Goal: Task Accomplishment & Management: Use online tool/utility

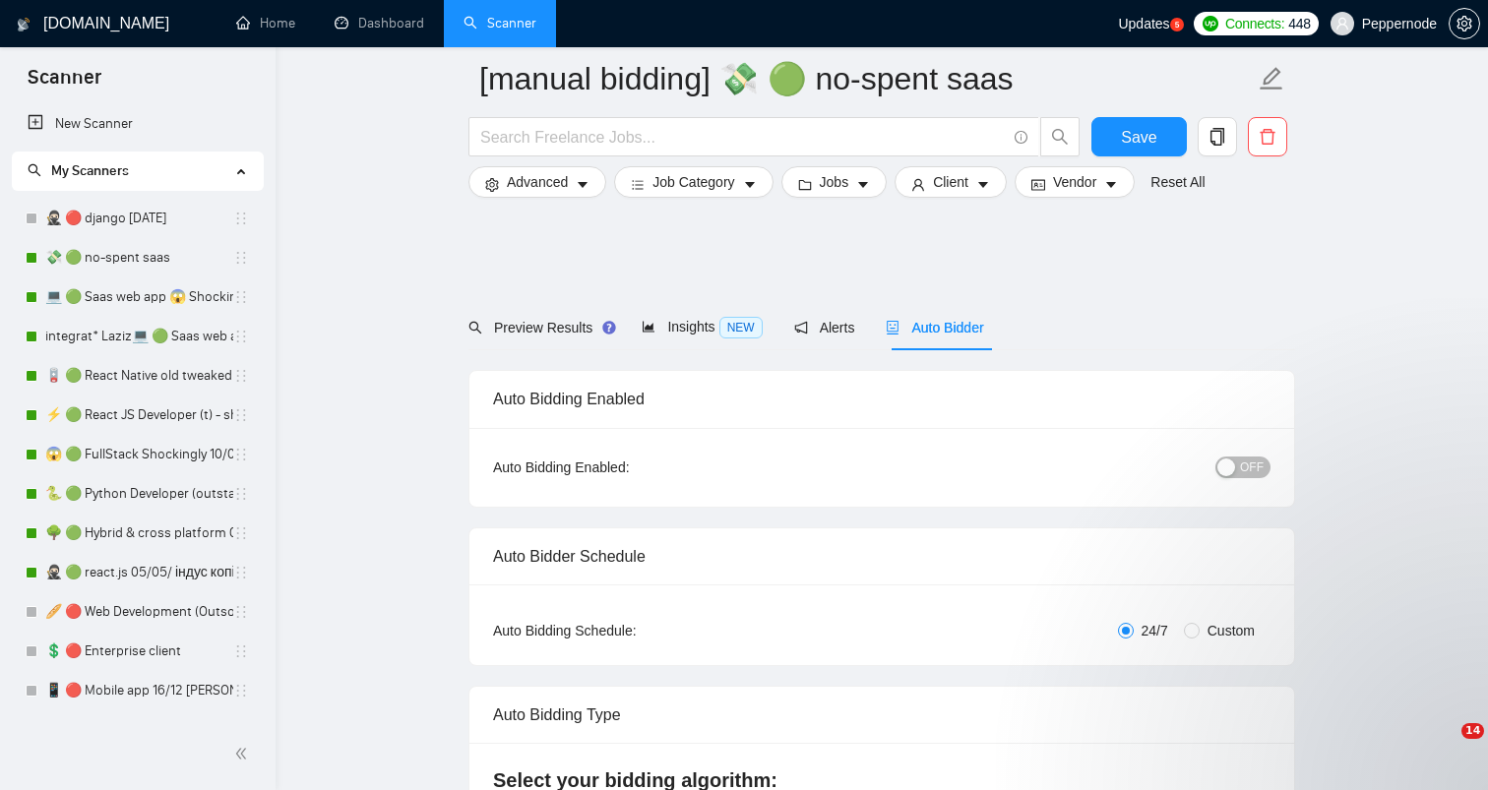
scroll to position [4115, 0]
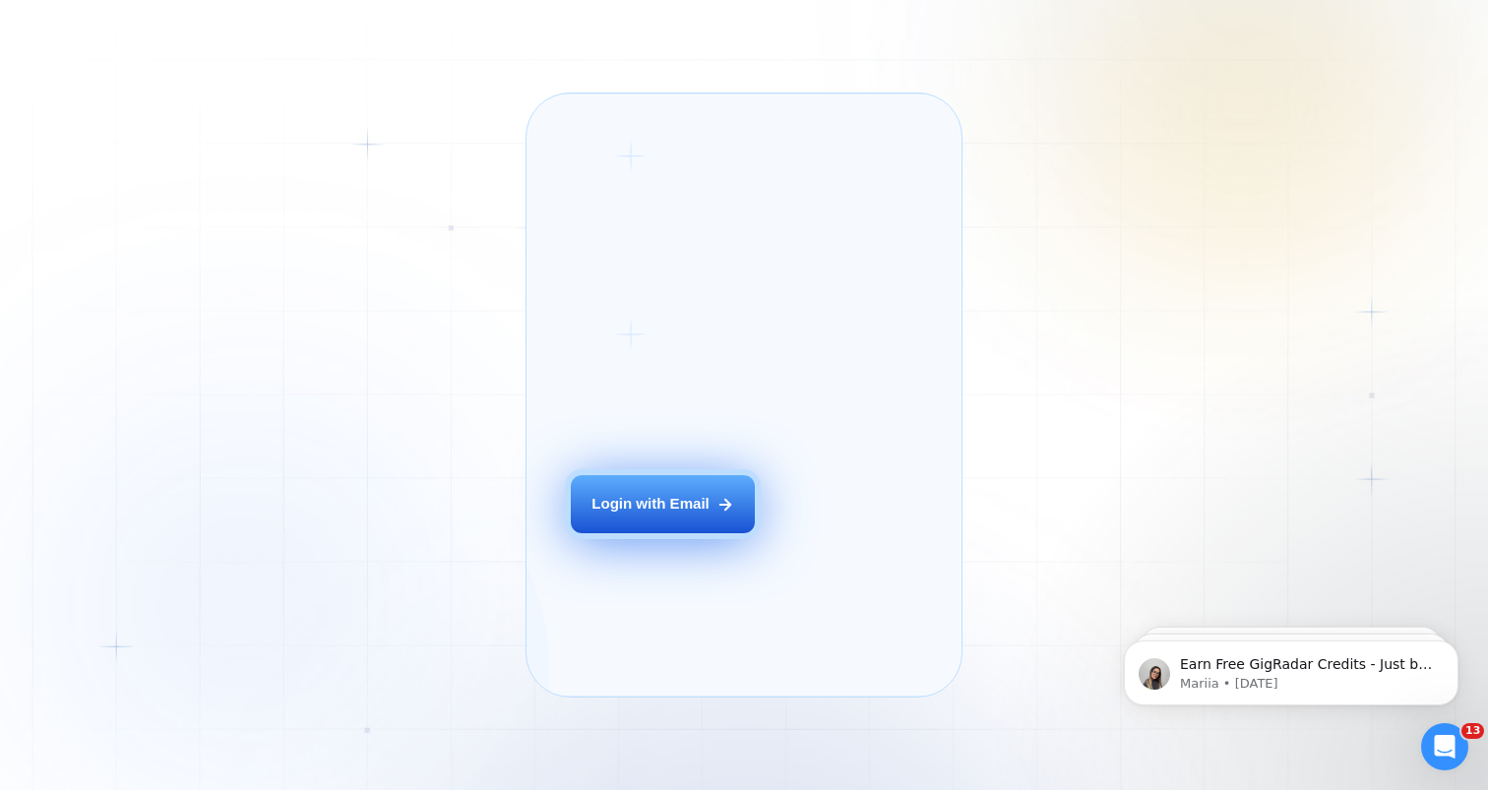
click at [685, 517] on button "Login with Email" at bounding box center [663, 504] width 184 height 58
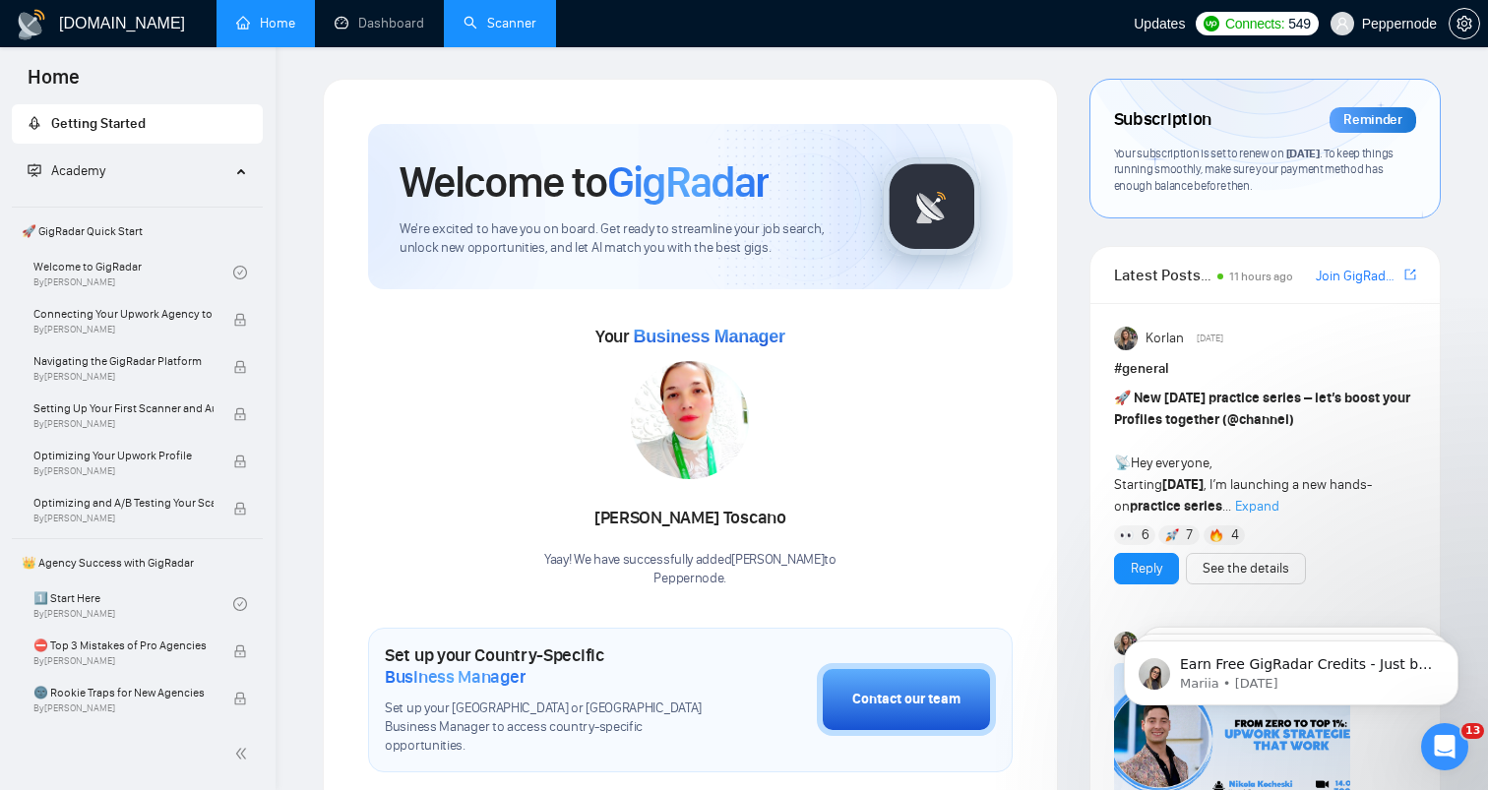
click at [510, 23] on link "Scanner" at bounding box center [499, 23] width 73 height 17
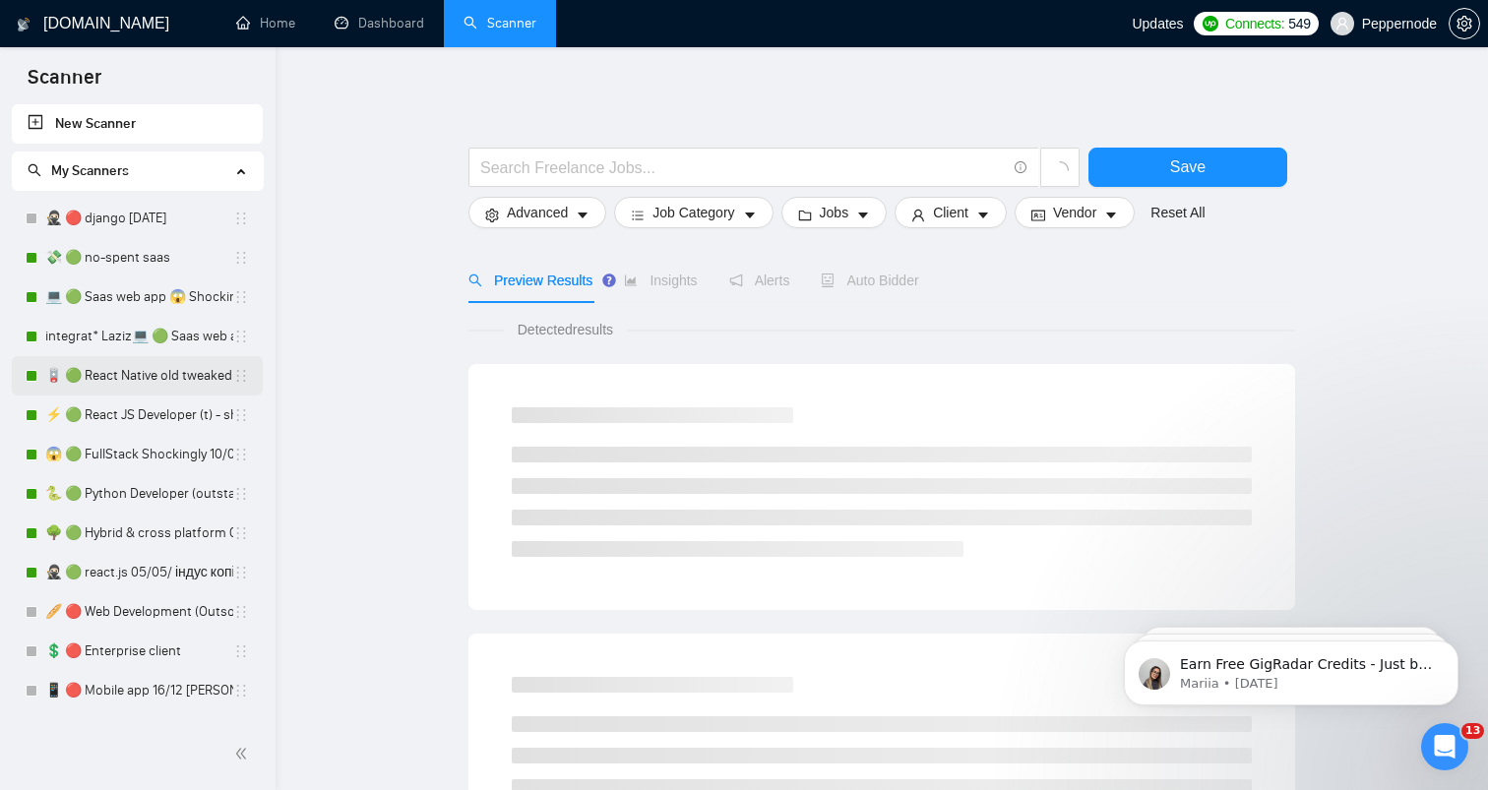
scroll to position [622, 0]
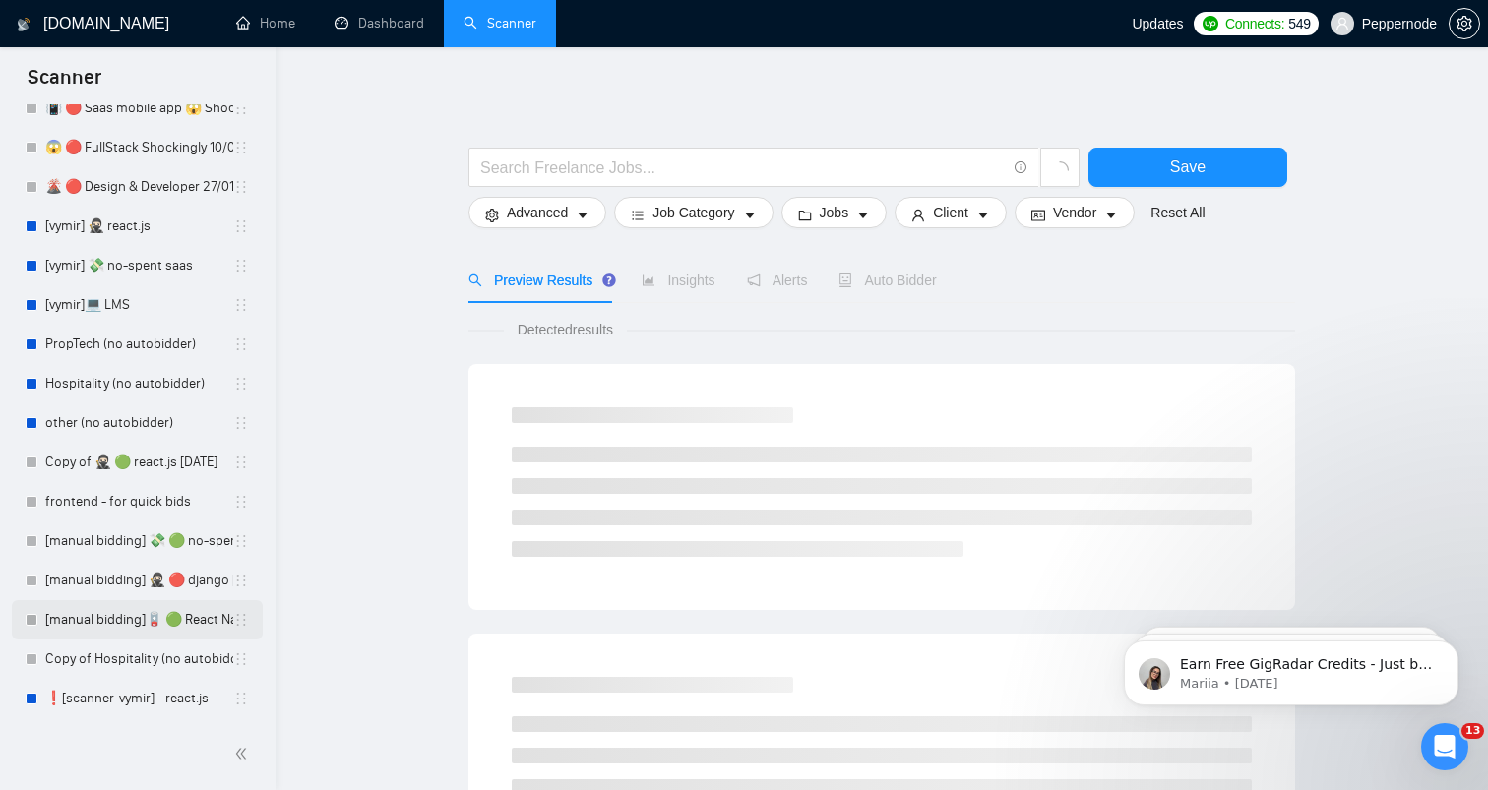
click at [130, 626] on link "[manual bidding]🪫 🟢 React Native old tweaked 05.05 індус копі" at bounding box center [139, 619] width 188 height 39
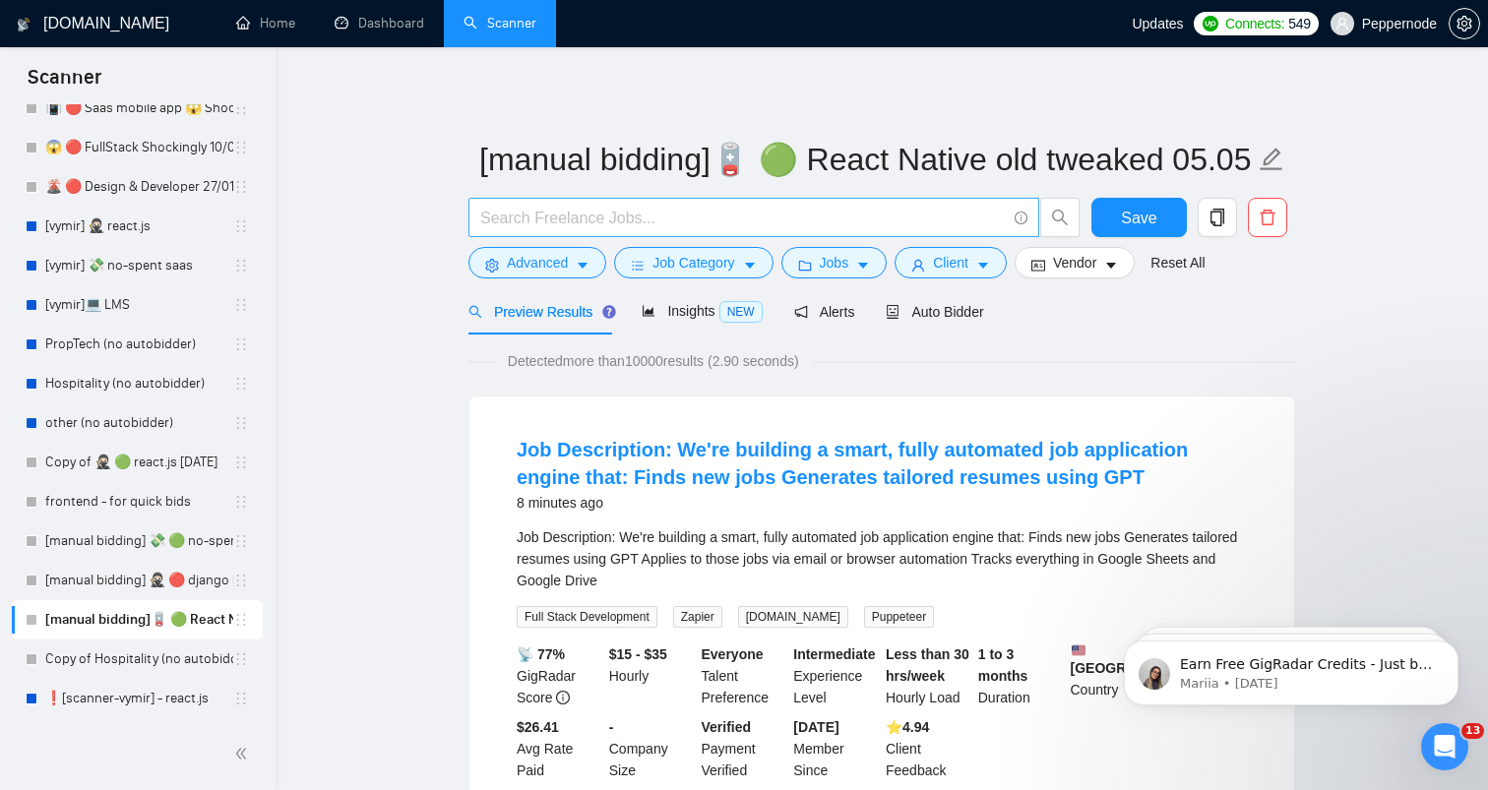
click at [767, 225] on input "text" at bounding box center [742, 218] width 525 height 25
paste input "Mobile App Developer Needed for Crew App Application"
type input "Mobile App Developer Needed for Crew App Application"
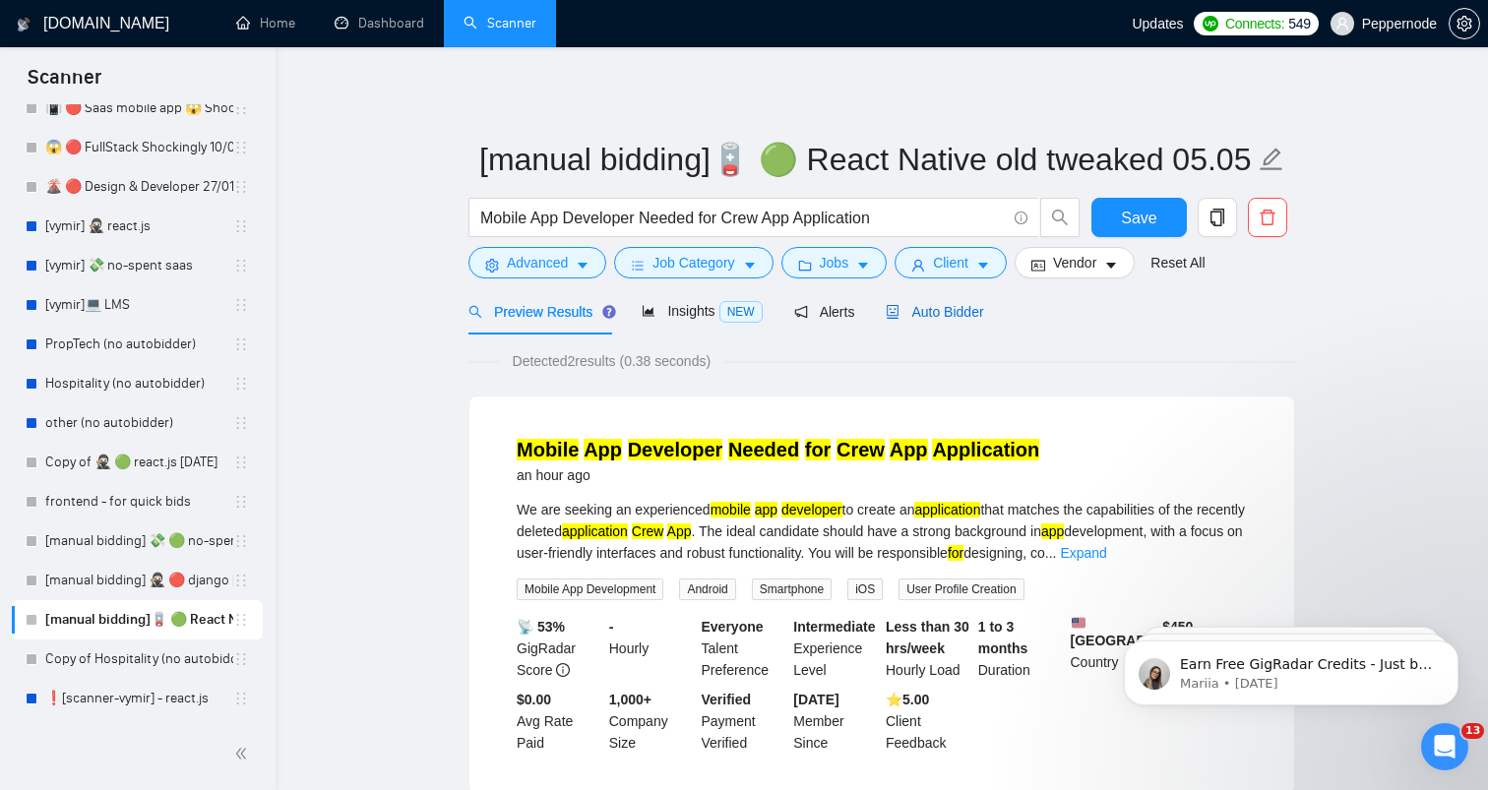
click at [970, 314] on span "Auto Bidder" at bounding box center [933, 312] width 97 height 16
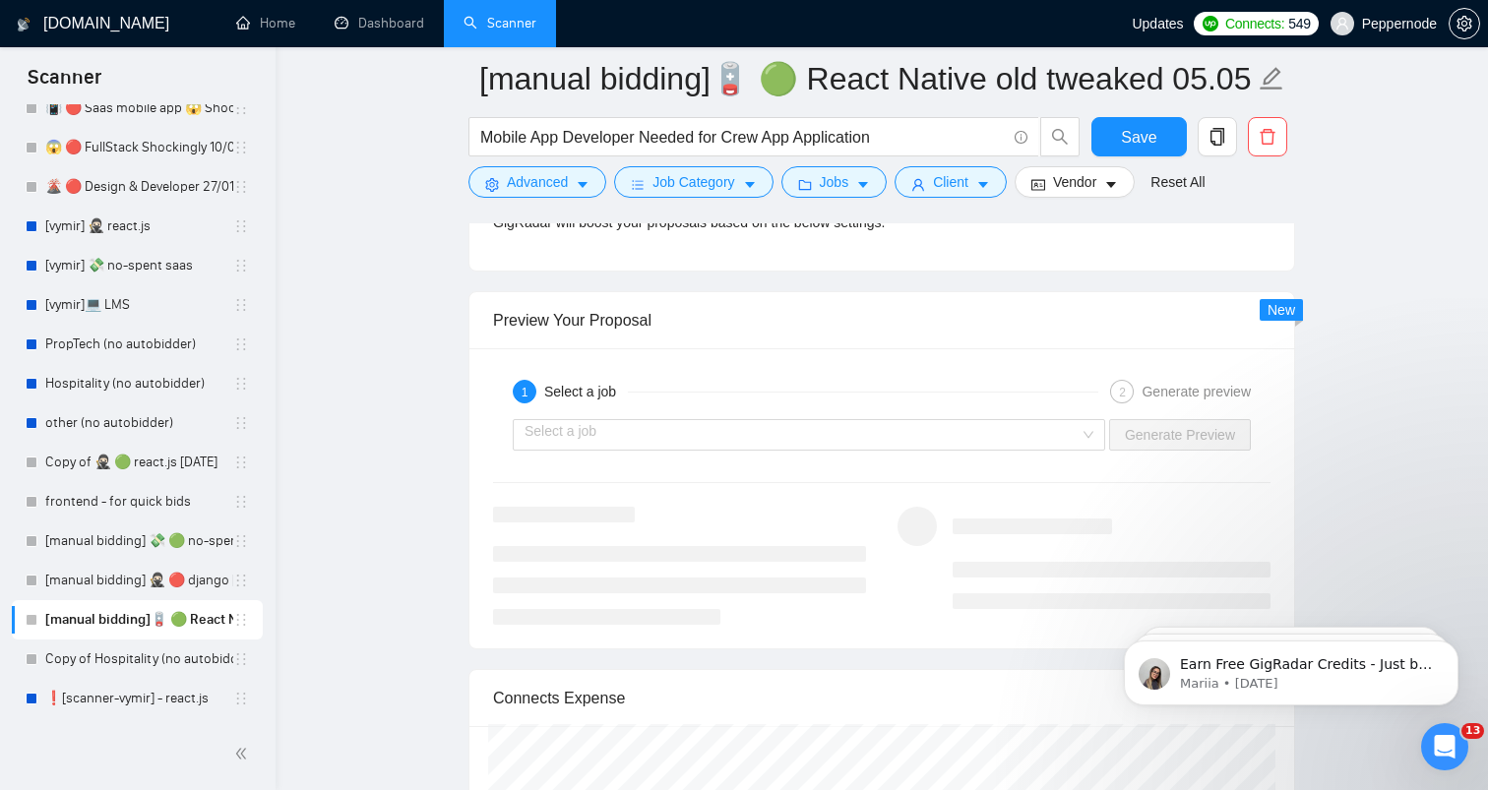
scroll to position [3635, 0]
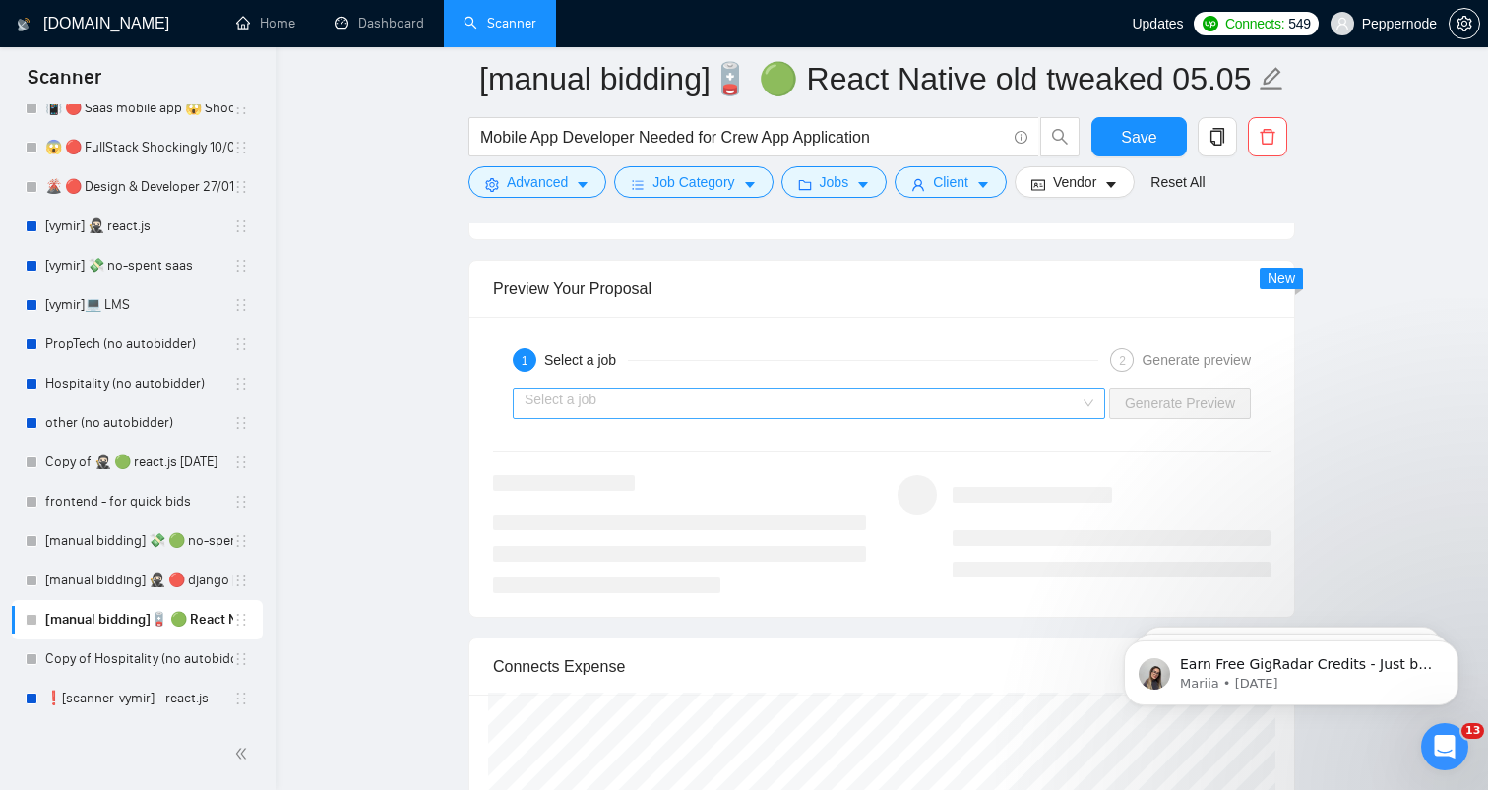
click at [841, 405] on input "search" at bounding box center [801, 404] width 555 height 30
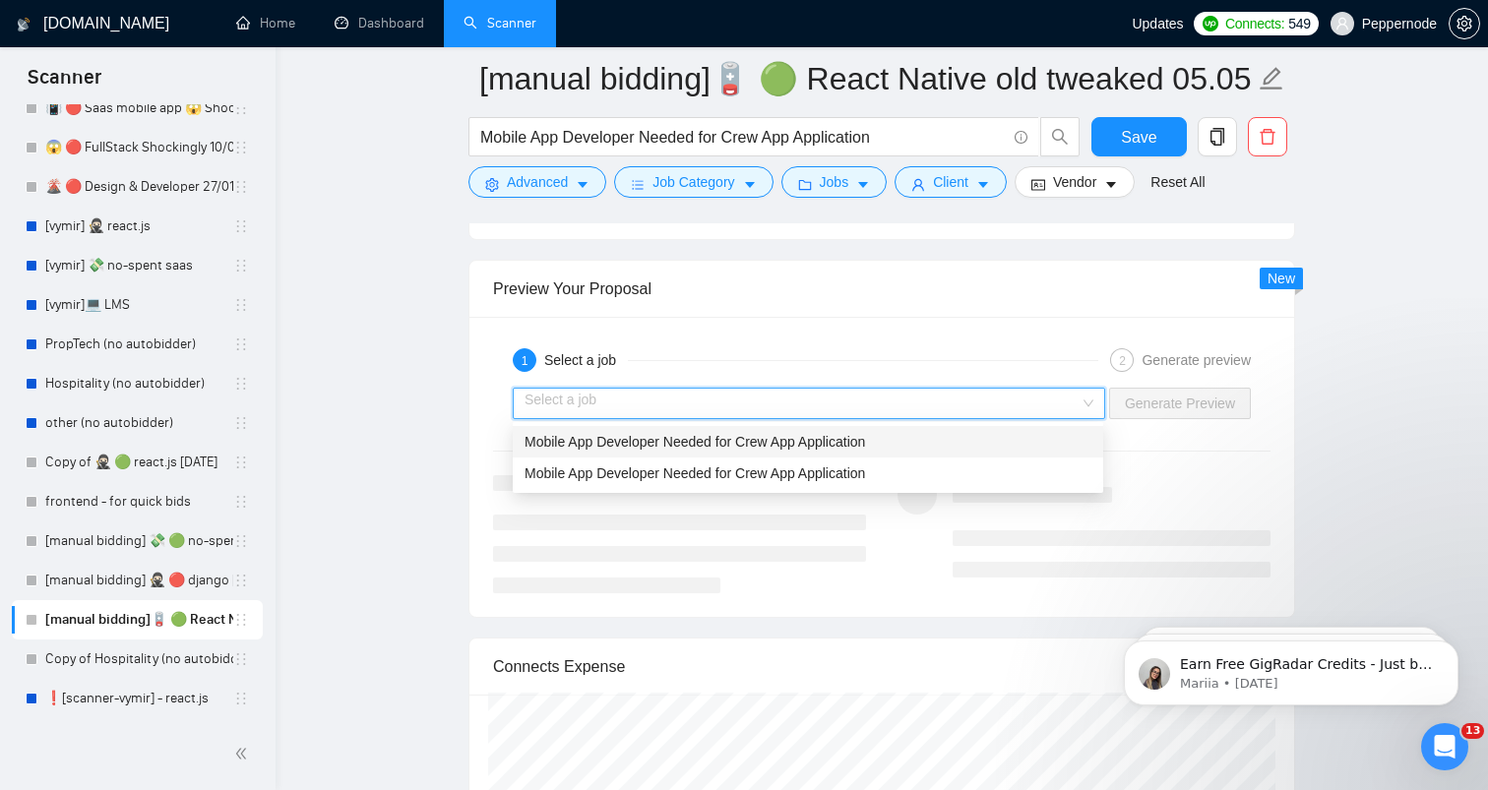
click at [815, 449] on span "Mobile App Developer Needed for Crew App Application" at bounding box center [694, 442] width 340 height 16
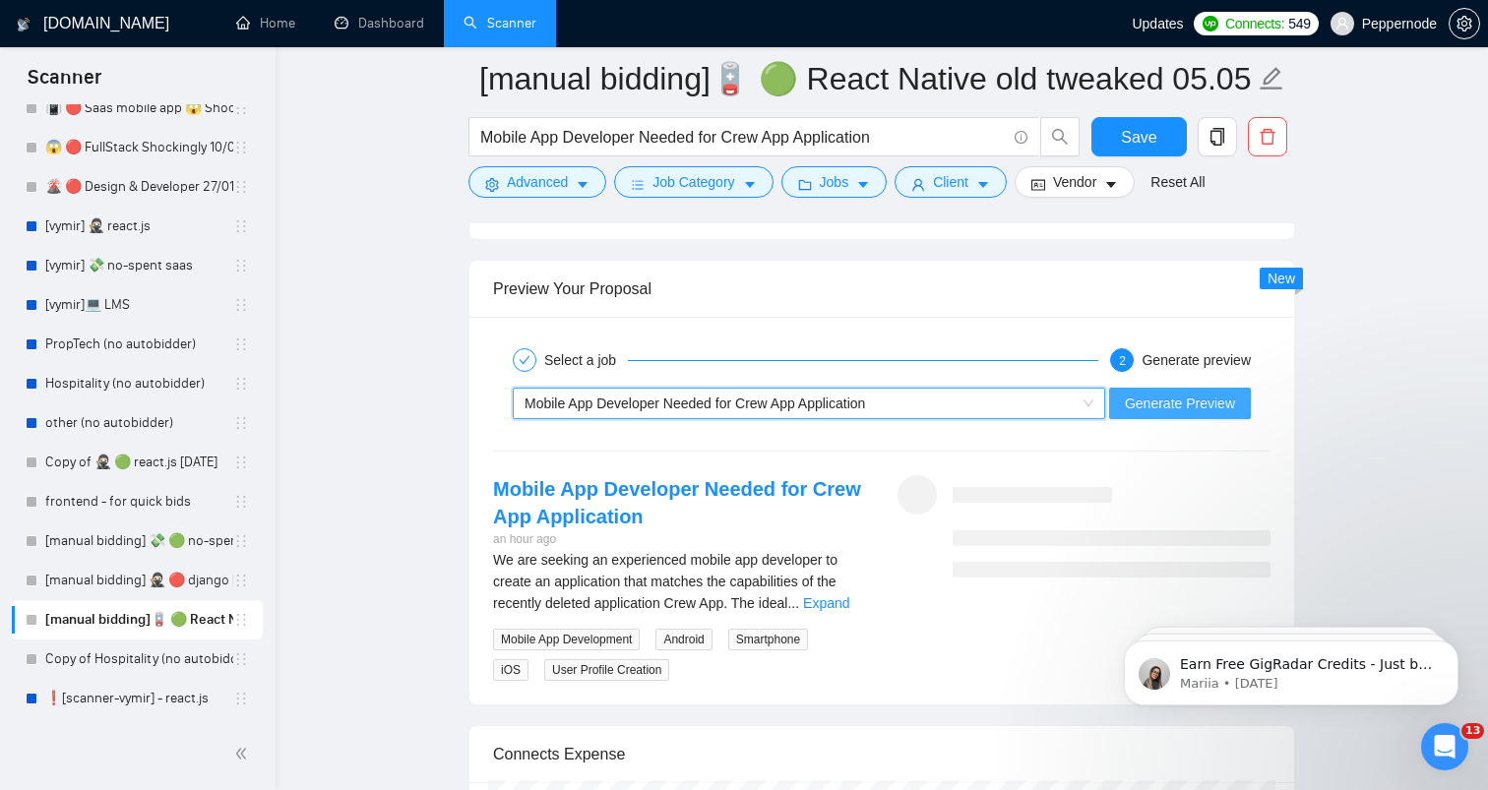
click at [1152, 416] on button "Generate Preview" at bounding box center [1180, 403] width 142 height 31
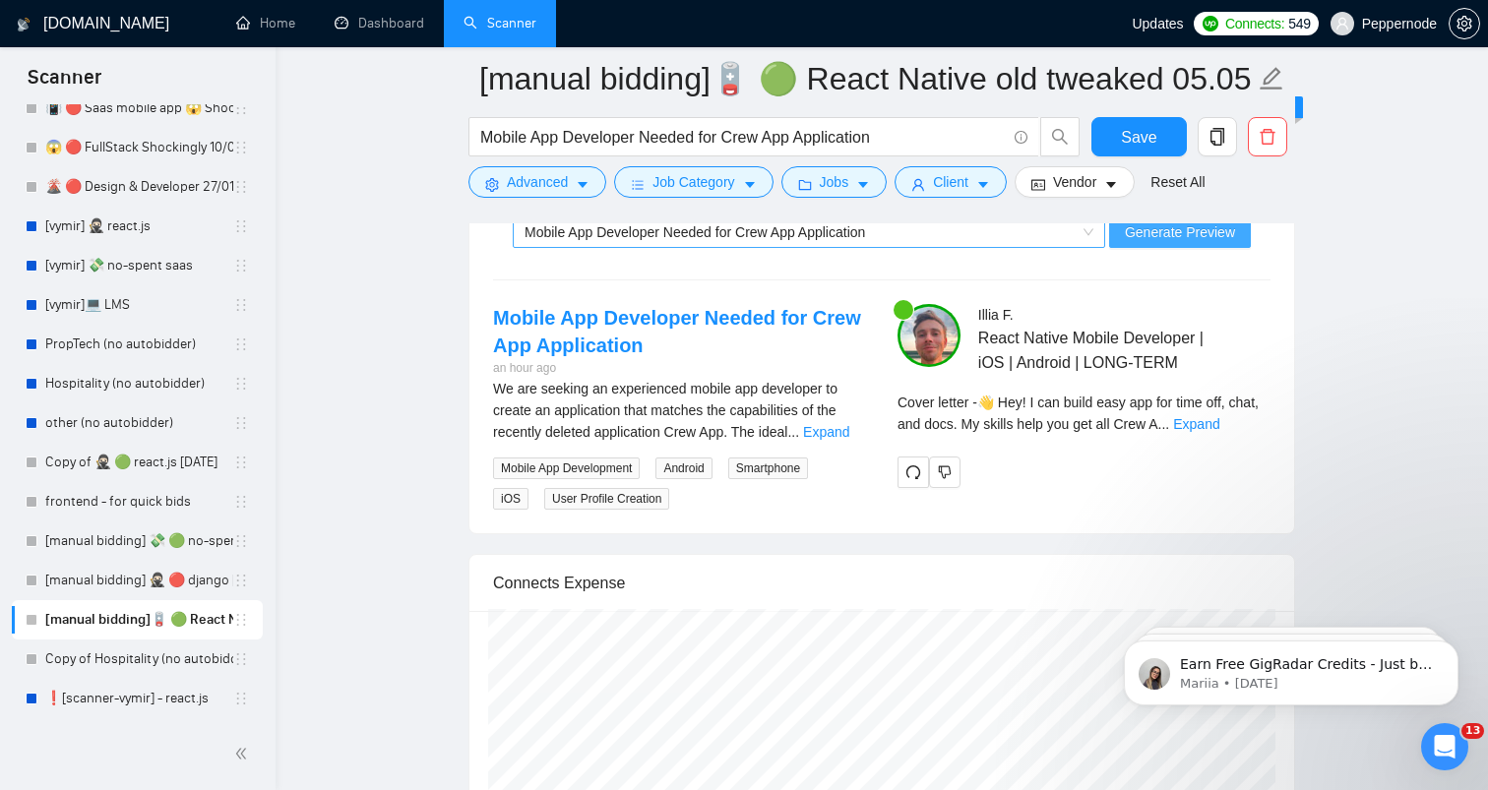
scroll to position [3813, 0]
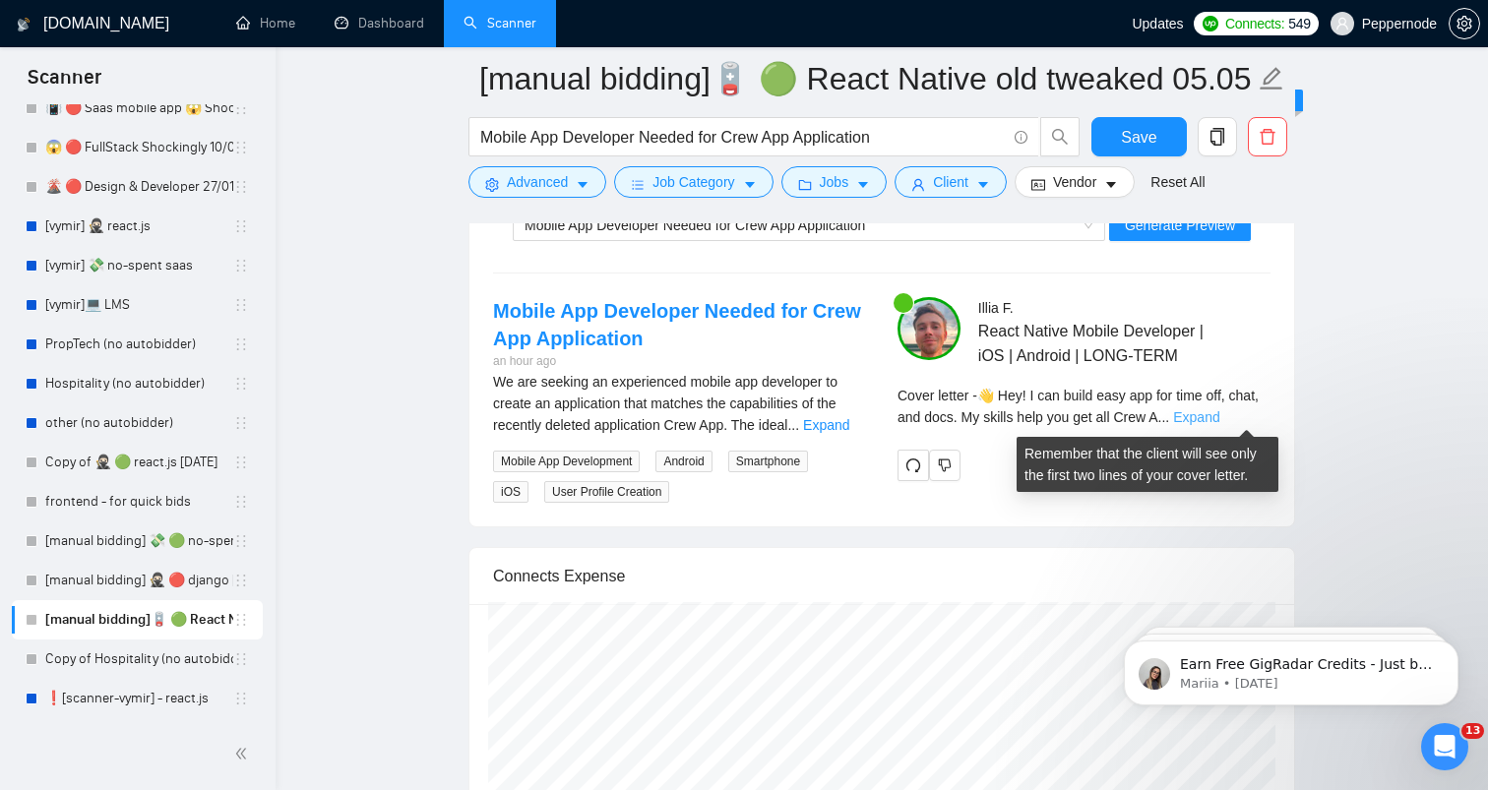
click at [1219, 416] on link "Expand" at bounding box center [1196, 417] width 46 height 16
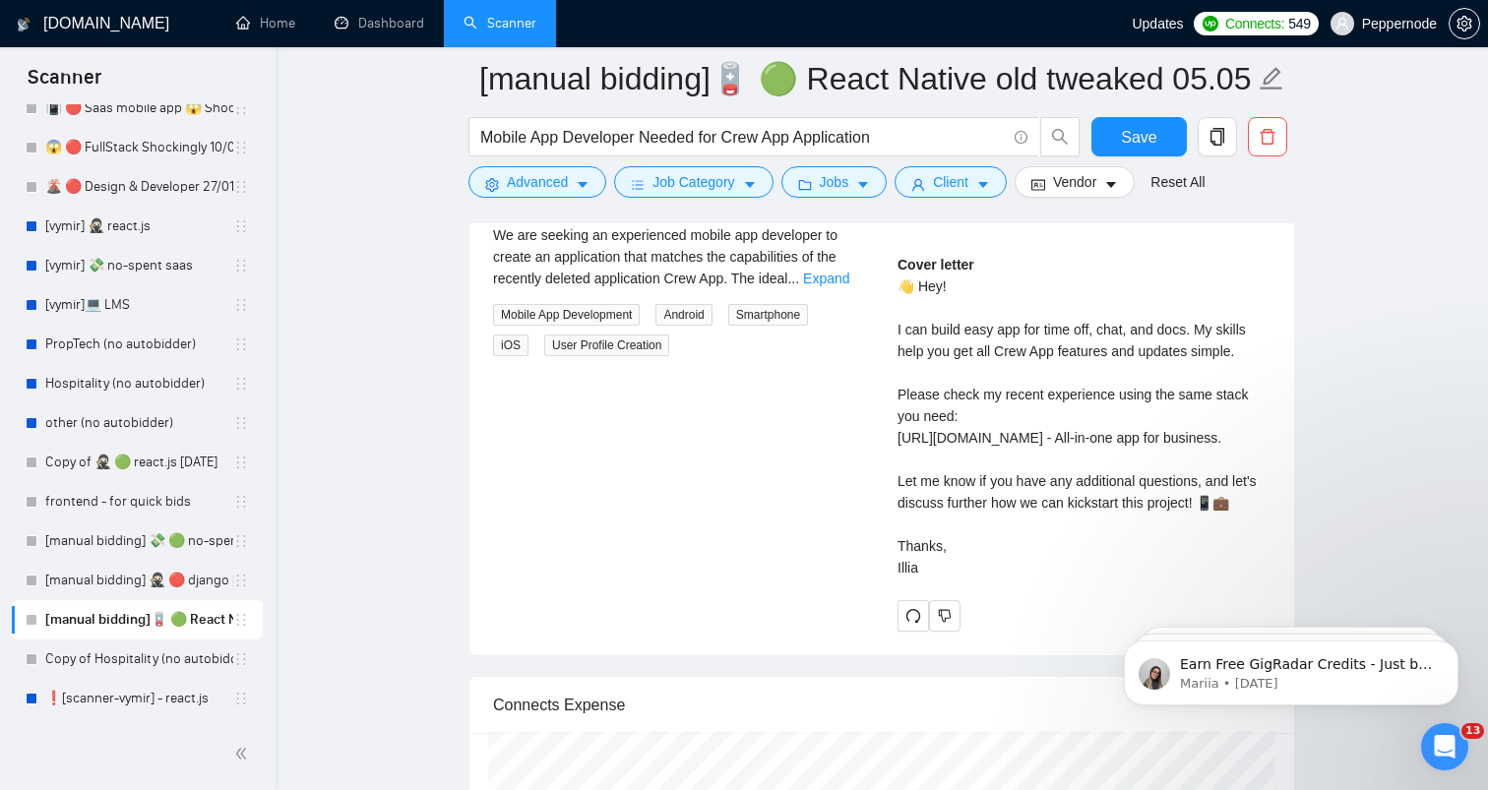
scroll to position [3961, 0]
drag, startPoint x: 896, startPoint y: 328, endPoint x: 1034, endPoint y: 624, distance: 326.6
click at [1034, 578] on div "Cover letter 👋 Hey! I can build easy app for time off, chat, and docs. My skill…" at bounding box center [1083, 415] width 373 height 325
copy div "can build easy app for time off, chat, and docs. My skills help you get all Cre…"
